Goal: Information Seeking & Learning: Check status

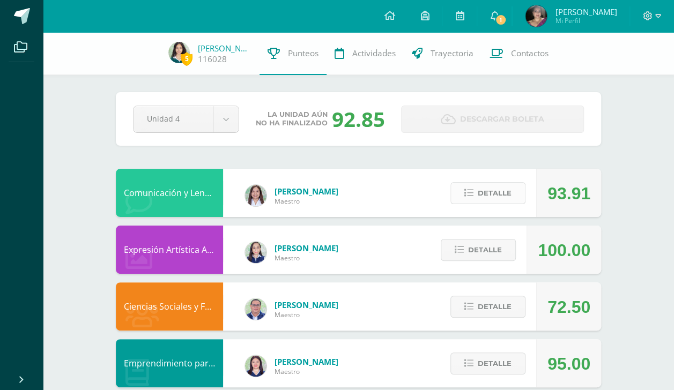
click at [481, 191] on span "Detalle" at bounding box center [495, 193] width 34 height 20
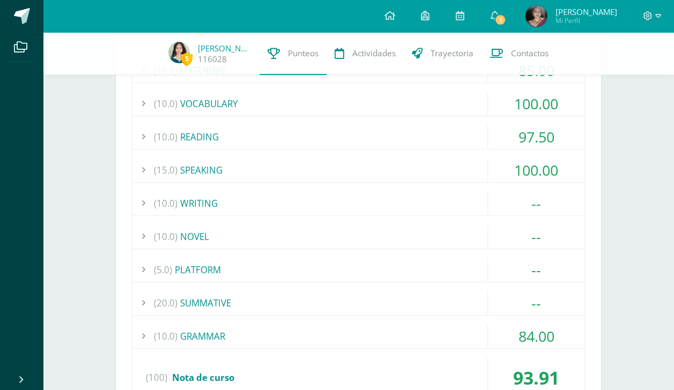
scroll to position [232, 0]
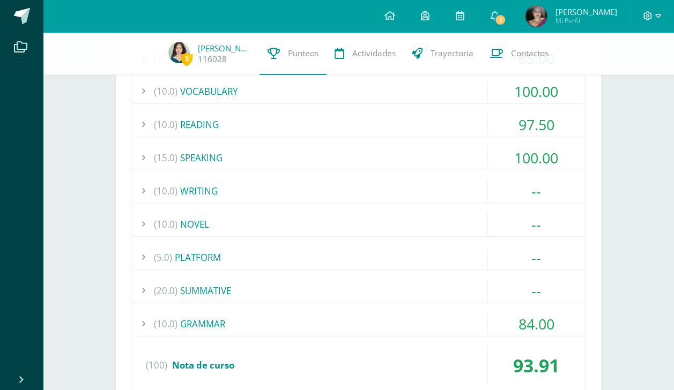
click at [285, 316] on div "(10.0) GRAMMAR" at bounding box center [358, 324] width 452 height 24
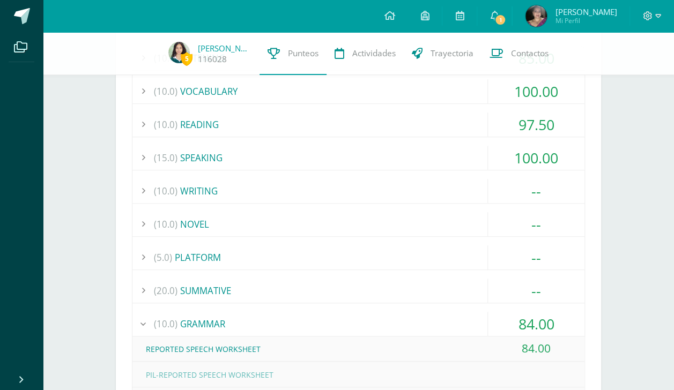
scroll to position [388, 0]
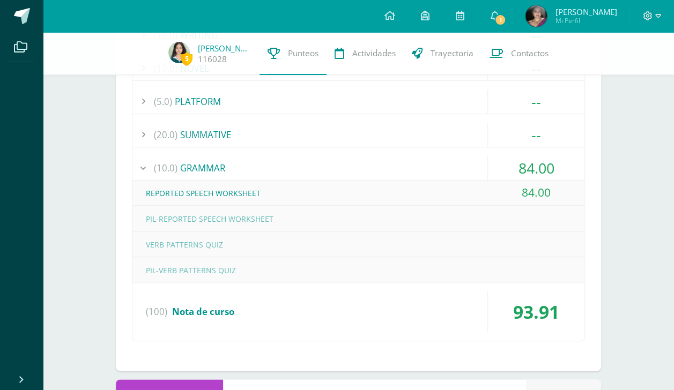
click at [263, 189] on div "REPORTED SPEECH WORKSHEET" at bounding box center [358, 193] width 452 height 24
click at [286, 168] on div "(10.0) GRAMMAR" at bounding box center [358, 168] width 452 height 24
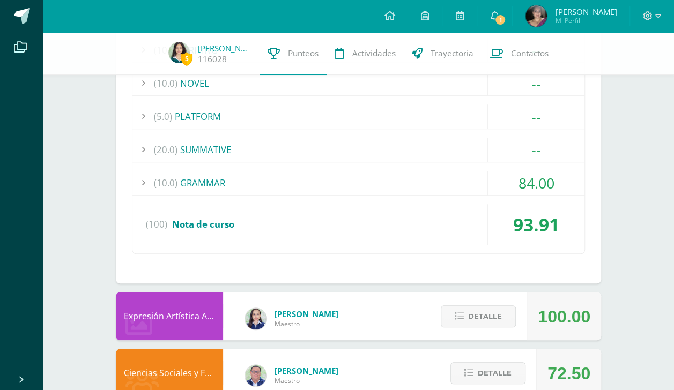
scroll to position [372, 0]
click at [407, 182] on div "(10.0) GRAMMAR" at bounding box center [358, 184] width 452 height 24
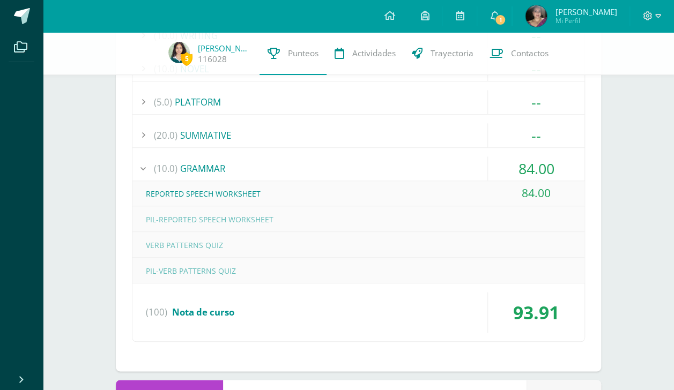
scroll to position [388, 0]
click at [314, 163] on div "(10.0) GRAMMAR" at bounding box center [358, 168] width 452 height 24
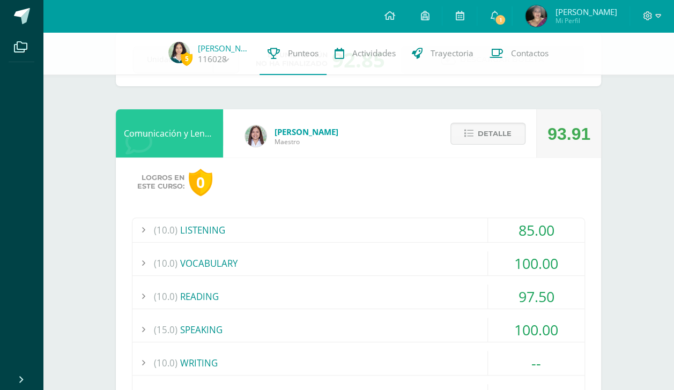
scroll to position [37, 0]
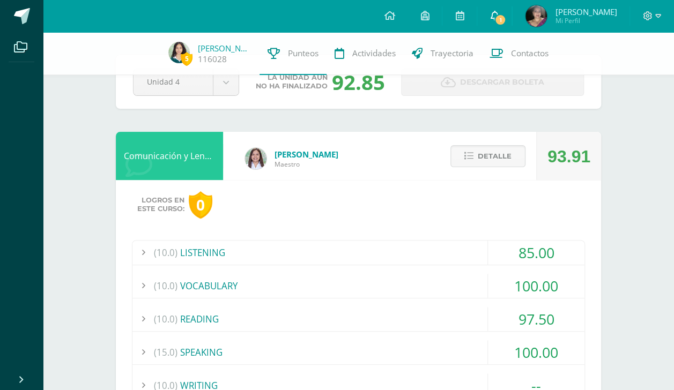
click at [497, 15] on span "1" at bounding box center [500, 20] width 12 height 12
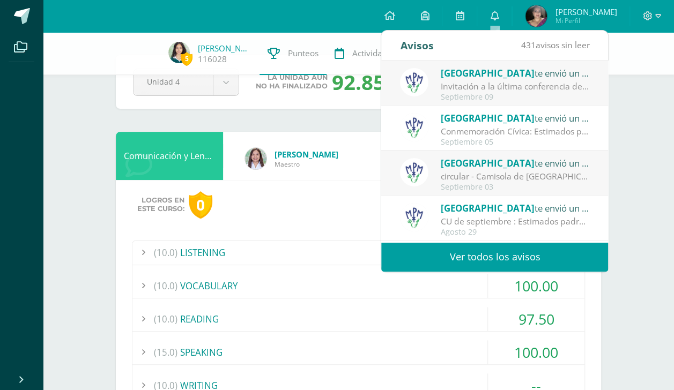
click at [516, 96] on div "Septiembre 09" at bounding box center [515, 97] width 149 height 9
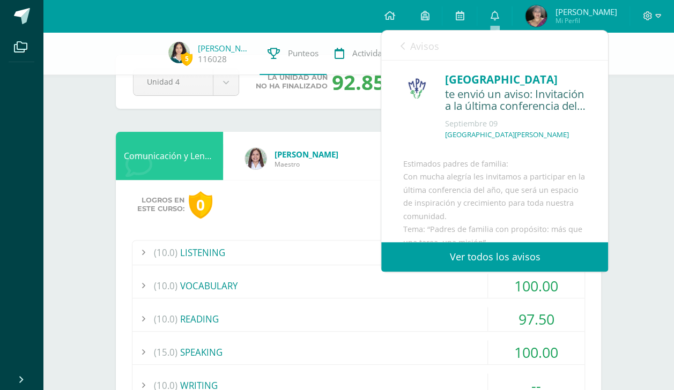
scroll to position [300, 0]
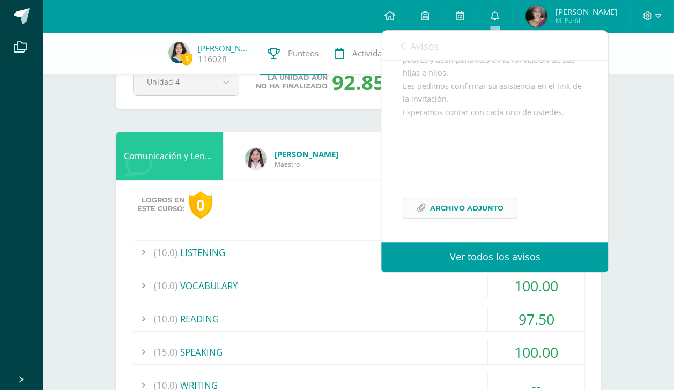
click at [460, 208] on span "Archivo Adjunto" at bounding box center [466, 208] width 73 height 20
